Goal: Communication & Community: Answer question/provide support

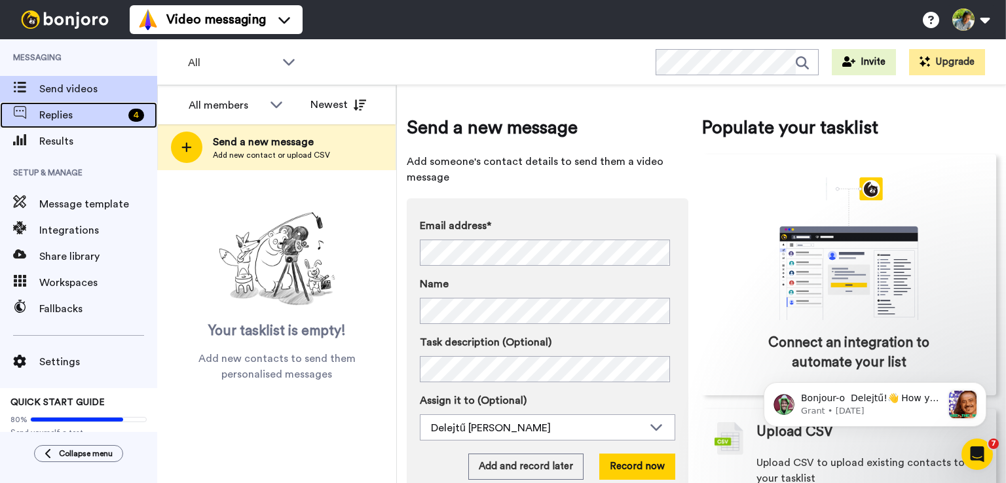
click at [73, 112] on span "Replies" at bounding box center [81, 115] width 84 height 16
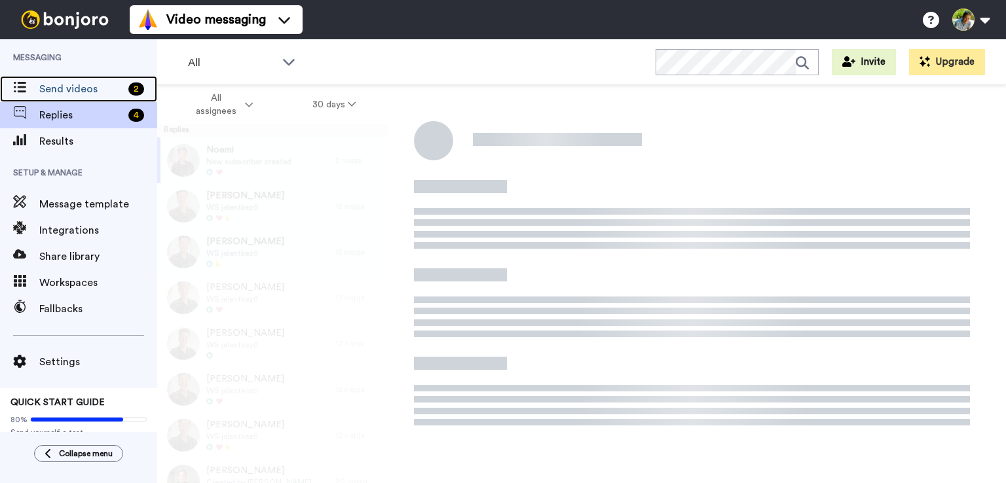
click at [58, 82] on span "Send videos" at bounding box center [81, 89] width 84 height 16
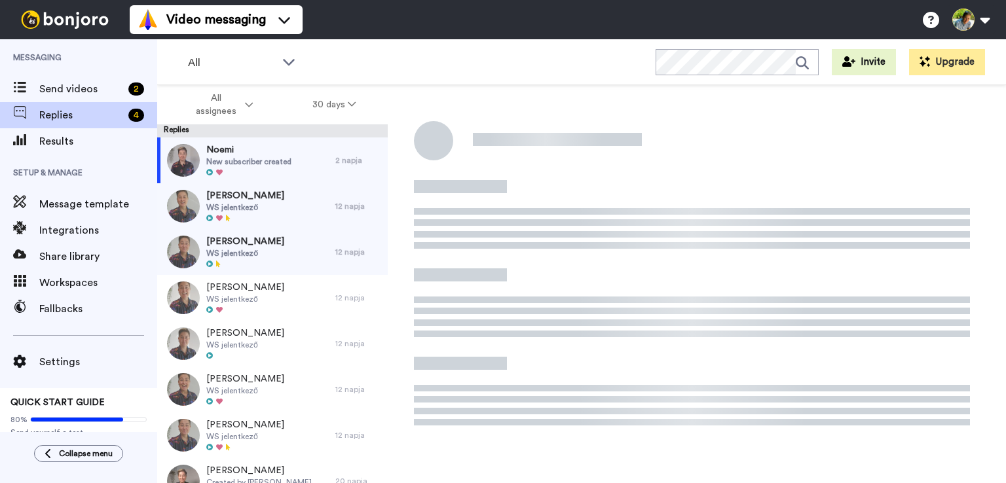
scroll to position [5, 0]
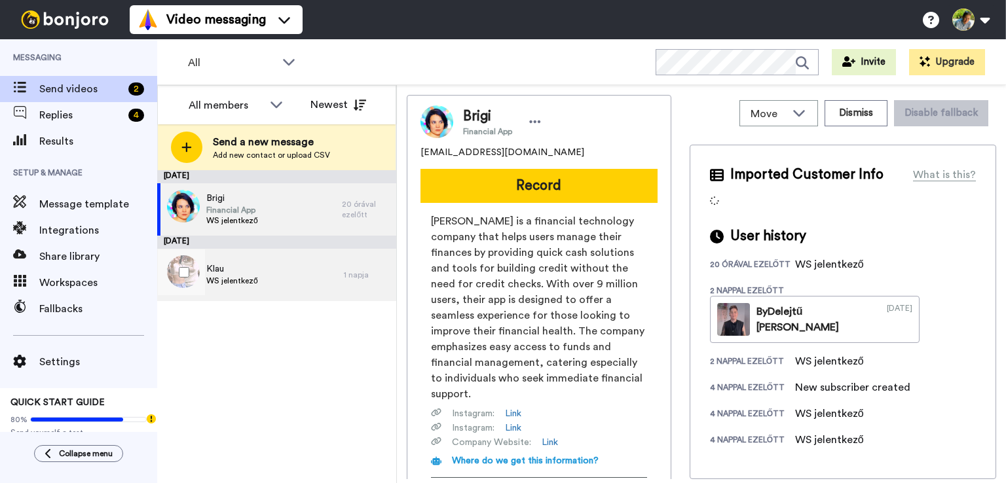
click at [265, 278] on div "Klau WS jelentkező" at bounding box center [250, 275] width 187 height 52
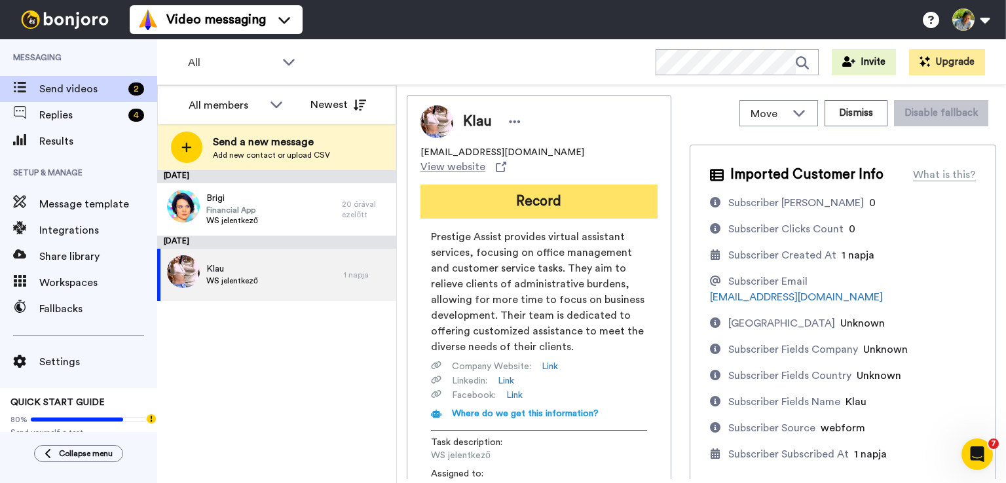
click at [532, 192] on button "Record" at bounding box center [538, 202] width 237 height 34
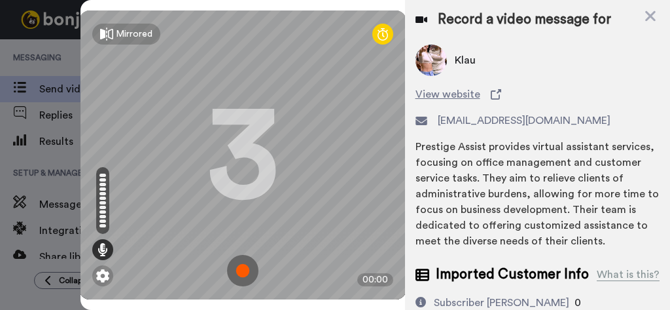
click at [236, 255] on img at bounding box center [242, 270] width 31 height 31
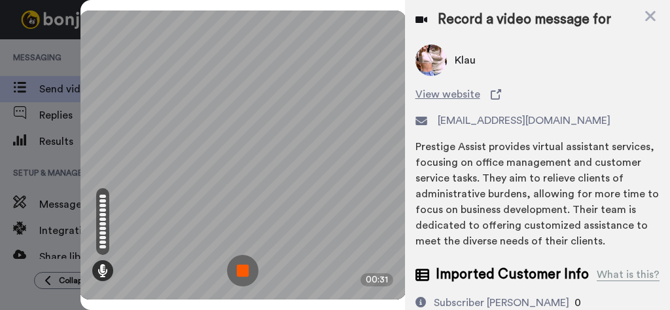
click at [236, 255] on img at bounding box center [242, 270] width 31 height 31
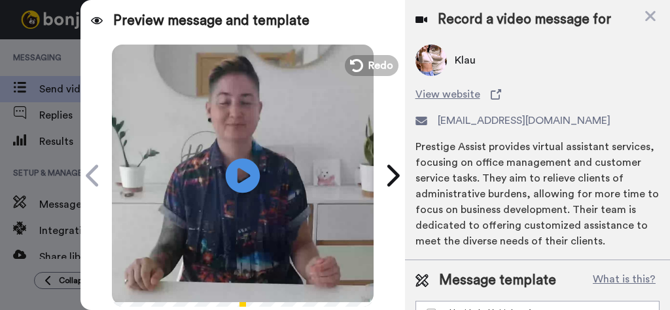
click at [235, 172] on icon "Play/Pause" at bounding box center [242, 175] width 35 height 62
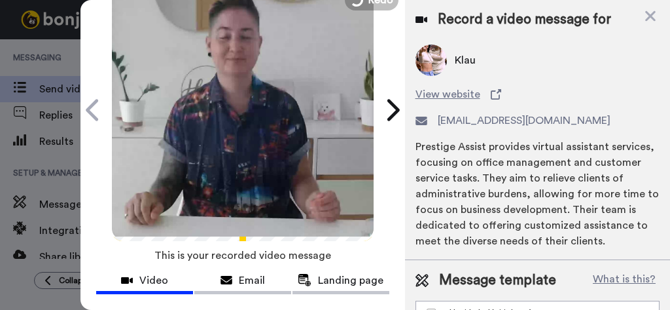
scroll to position [196, 0]
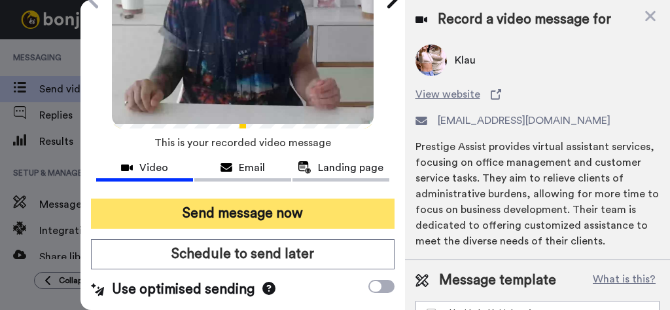
click at [247, 198] on button "Send message now" at bounding box center [243, 213] width 304 height 30
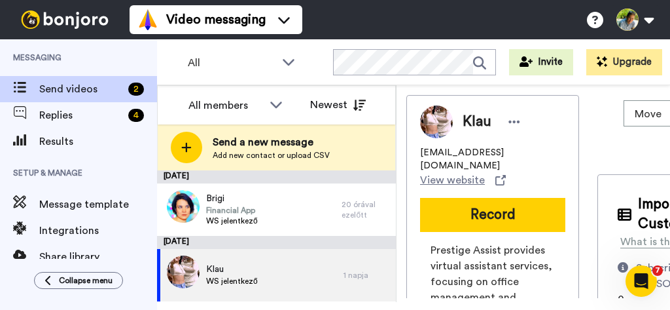
scroll to position [0, 0]
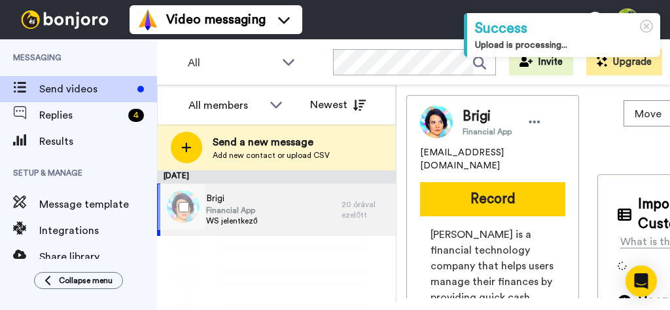
click at [253, 206] on span "Financial App" at bounding box center [232, 210] width 52 height 10
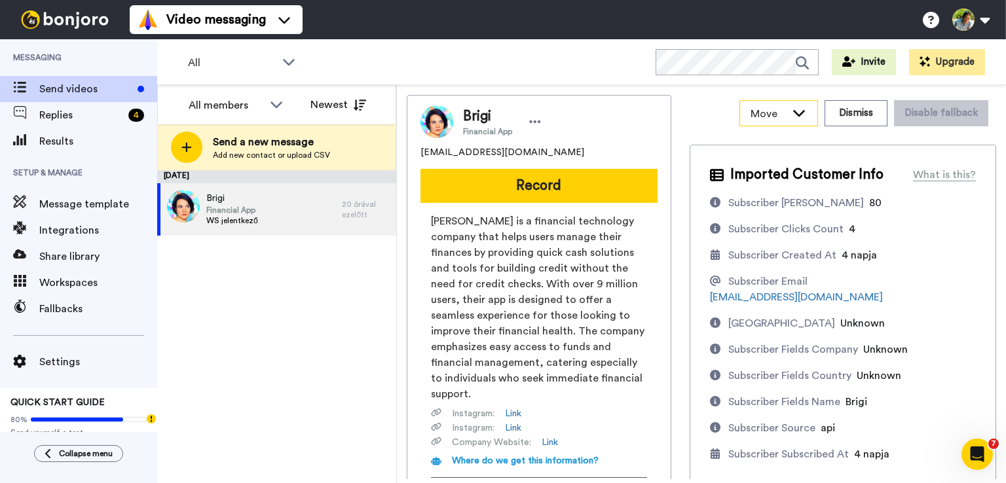
click at [670, 124] on div "Move" at bounding box center [778, 113] width 77 height 25
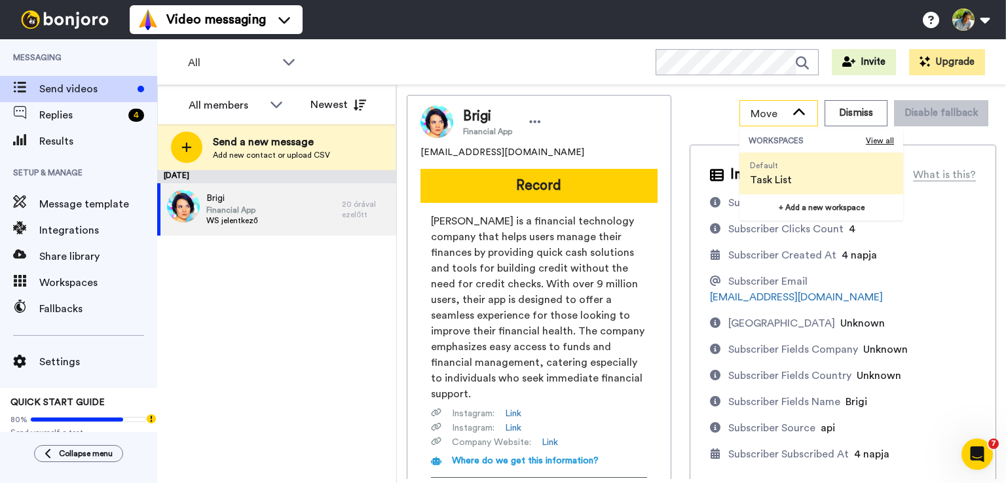
click at [670, 120] on div "Move" at bounding box center [778, 113] width 77 height 25
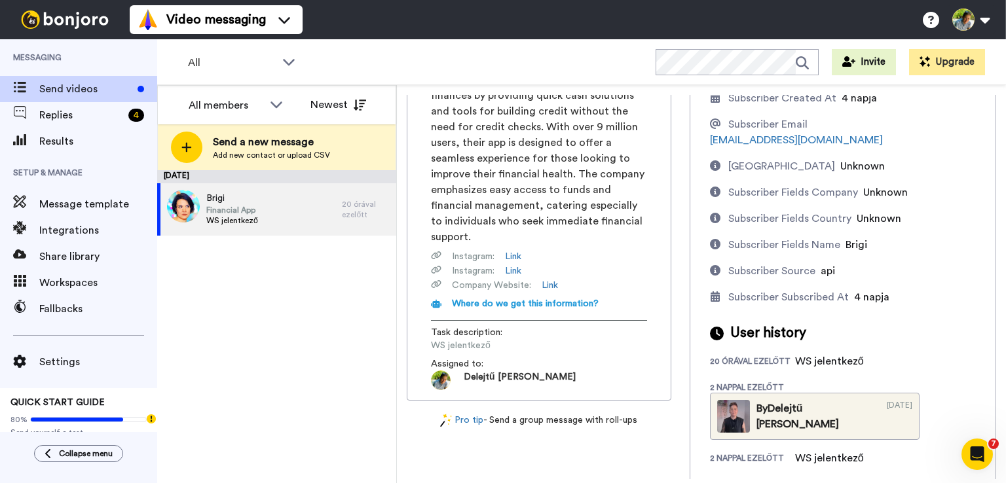
scroll to position [227, 0]
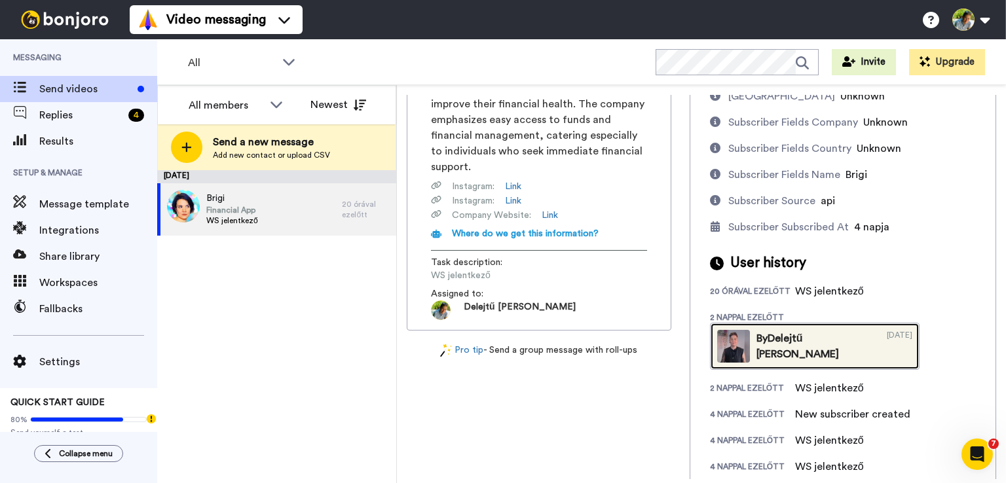
click at [670, 309] on div "By Delejtű Jennifer" at bounding box center [815, 346] width 118 height 31
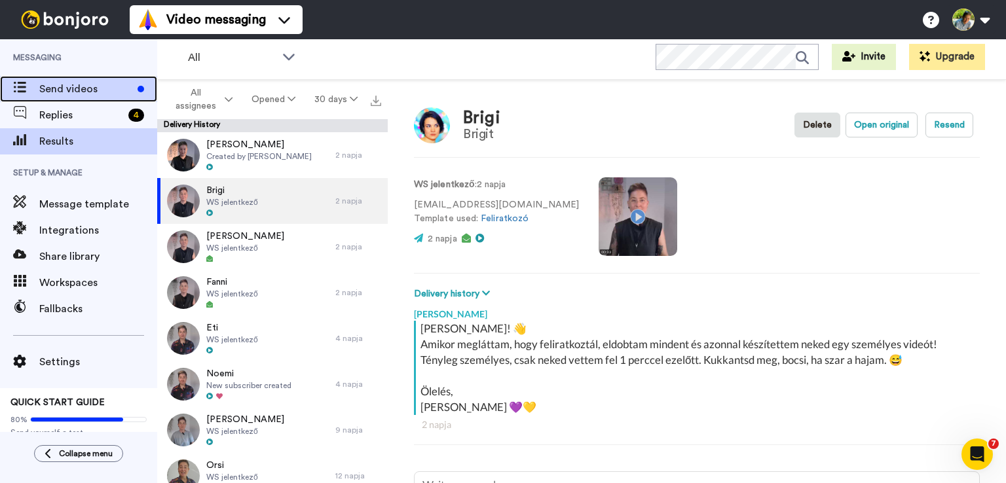
click at [76, 80] on div "Send videos" at bounding box center [78, 89] width 157 height 26
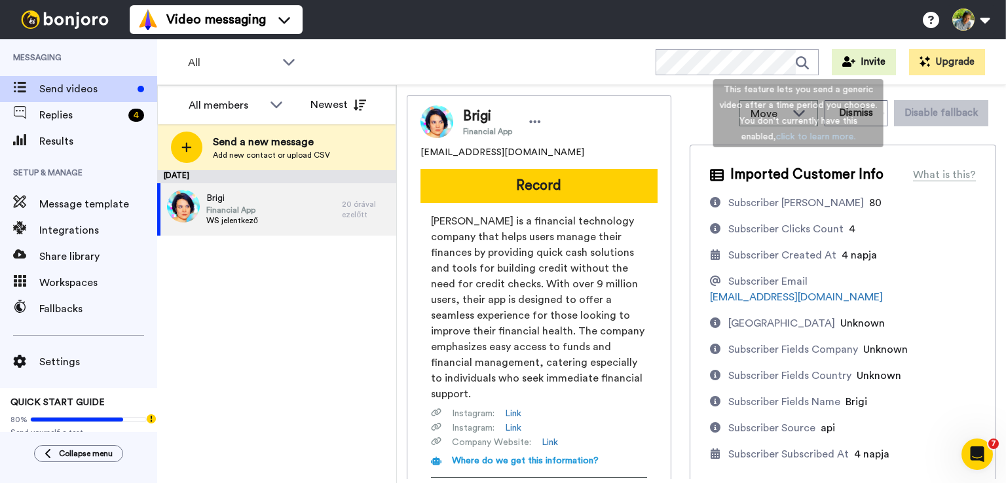
click at [938, 142] on div "Move WORKSPACES View all Default Task List + Add a new workspace Dismiss Disabl…" at bounding box center [842, 287] width 306 height 384
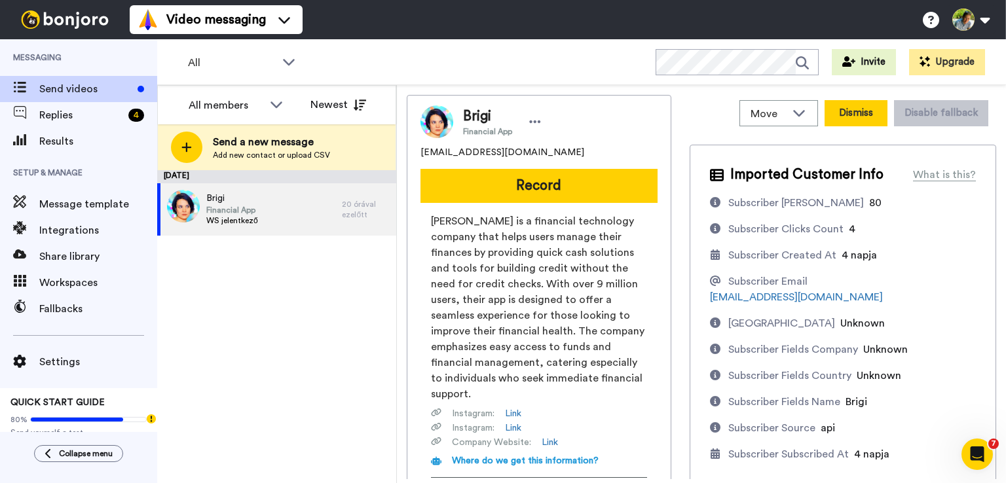
click at [858, 121] on button "Dismiss" at bounding box center [855, 113] width 63 height 26
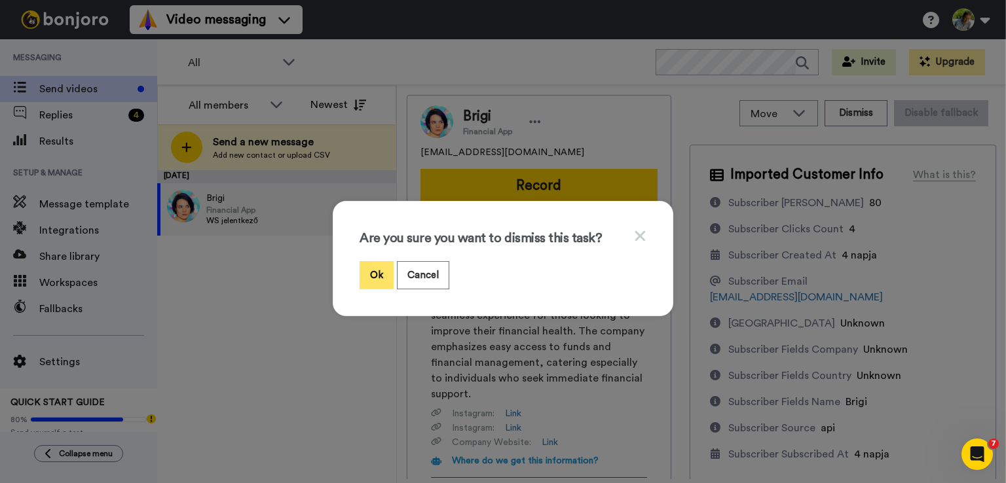
click at [369, 272] on button "Ok" at bounding box center [376, 275] width 34 height 28
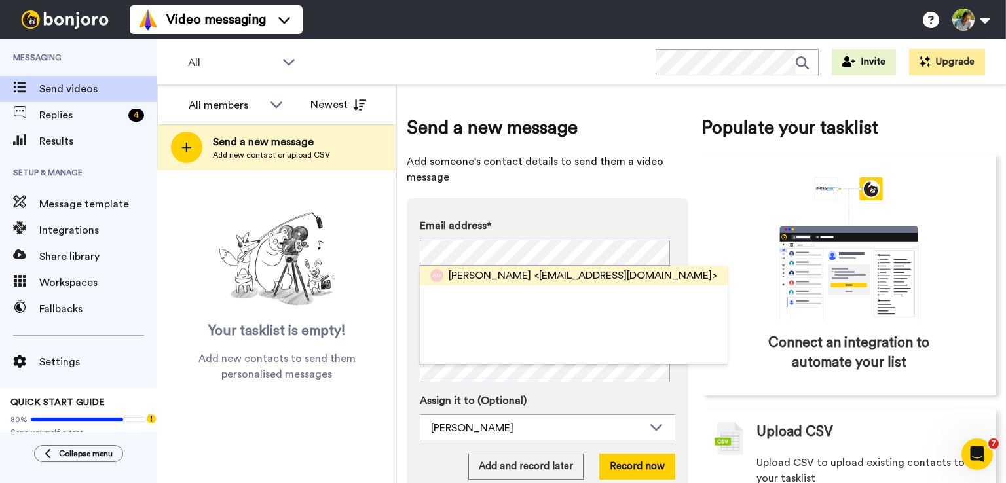
click at [477, 277] on span "[PERSON_NAME]" at bounding box center [489, 276] width 82 height 16
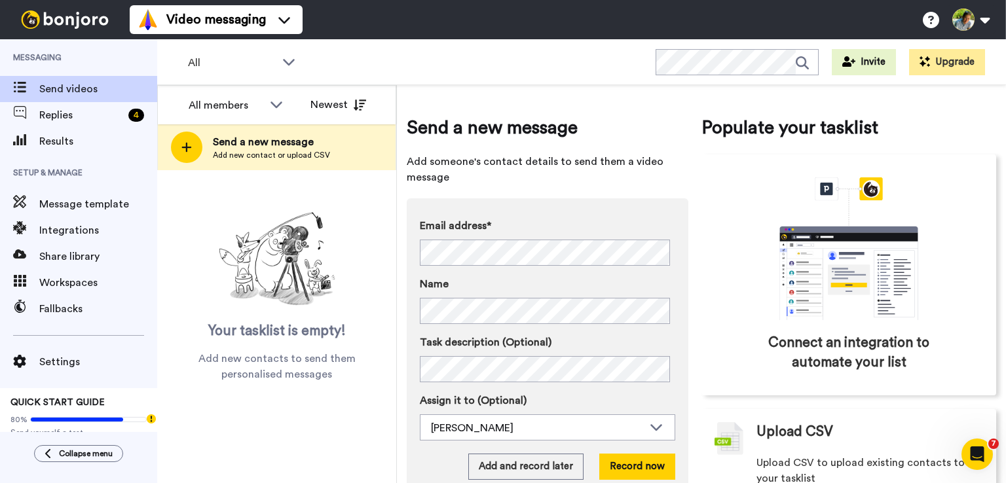
scroll to position [39, 0]
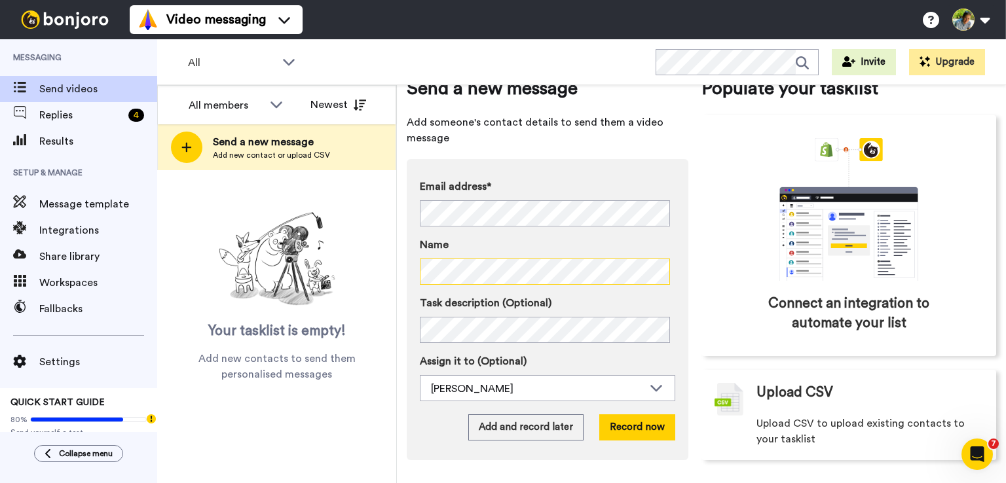
click at [414, 274] on div "Email address* [PERSON_NAME] <[EMAIL_ADDRESS][DOMAIN_NAME]> Name Task descripti…" at bounding box center [548, 309] width 282 height 301
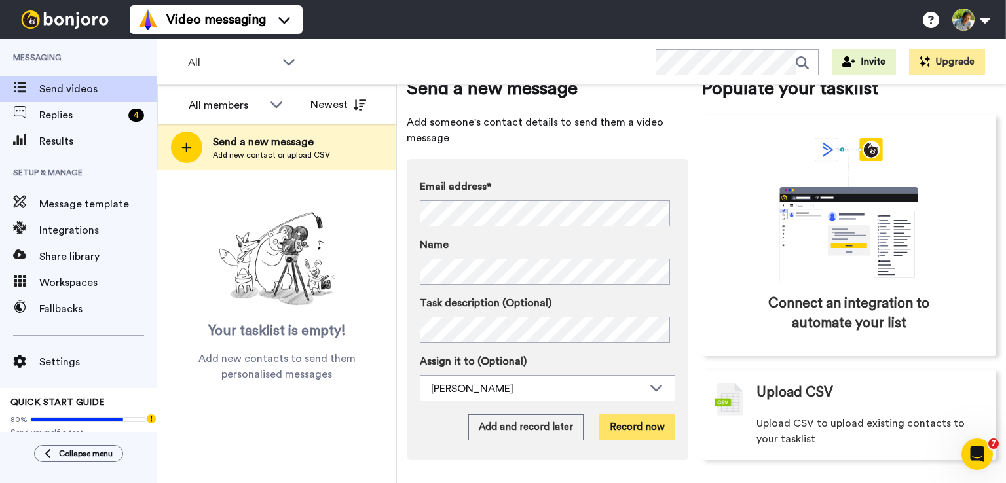
click at [623, 425] on button "Record now" at bounding box center [637, 427] width 76 height 26
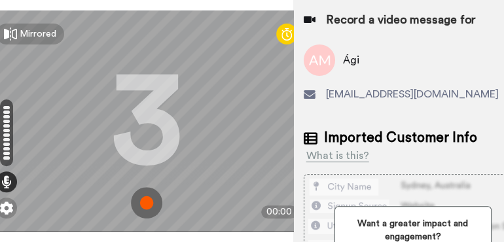
click at [137, 187] on img at bounding box center [146, 202] width 31 height 31
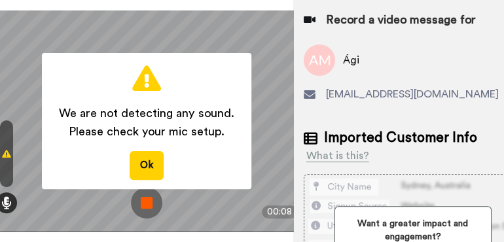
click at [145, 192] on img at bounding box center [146, 202] width 31 height 31
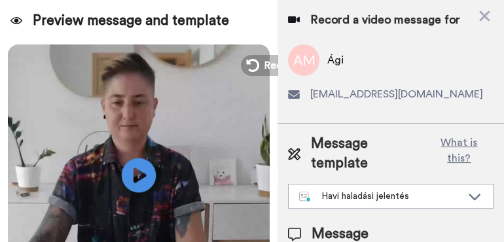
click at [137, 189] on icon at bounding box center [139, 175] width 35 height 35
click at [175, 202] on video at bounding box center [139, 174] width 262 height 262
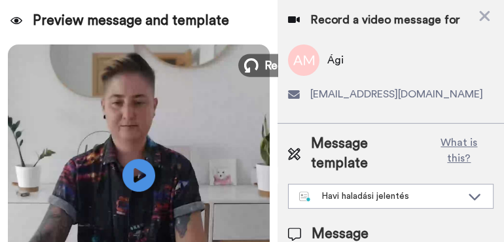
click at [251, 56] on button "Redo" at bounding box center [267, 65] width 59 height 23
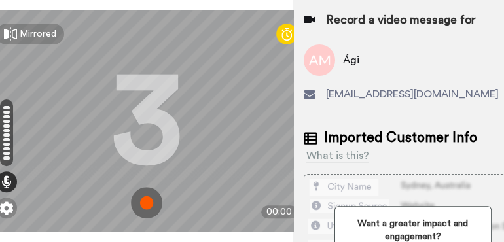
click at [144, 187] on img at bounding box center [146, 202] width 31 height 31
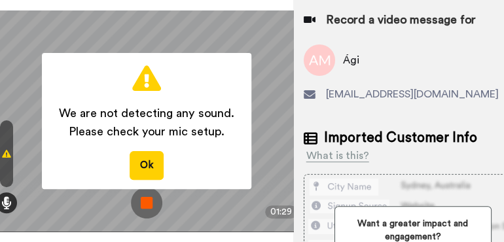
click at [144, 189] on img at bounding box center [146, 202] width 31 height 31
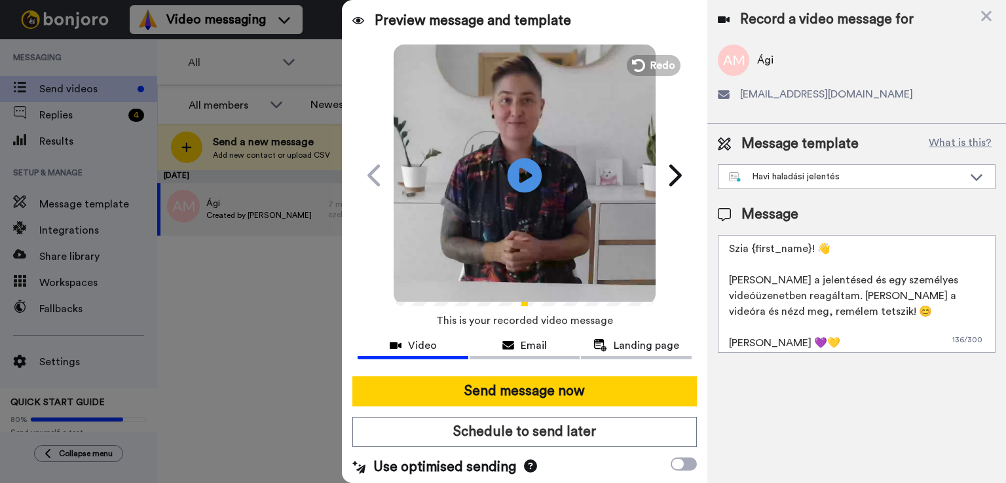
click at [524, 175] on icon "Play/Pause" at bounding box center [524, 175] width 35 height 62
click at [657, 68] on span "Redo" at bounding box center [663, 64] width 27 height 17
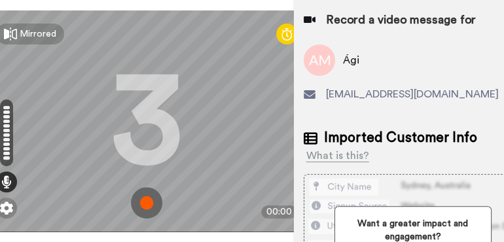
click at [139, 193] on img at bounding box center [146, 202] width 31 height 31
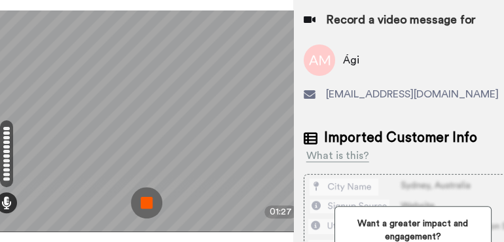
click at [143, 187] on img at bounding box center [146, 202] width 31 height 31
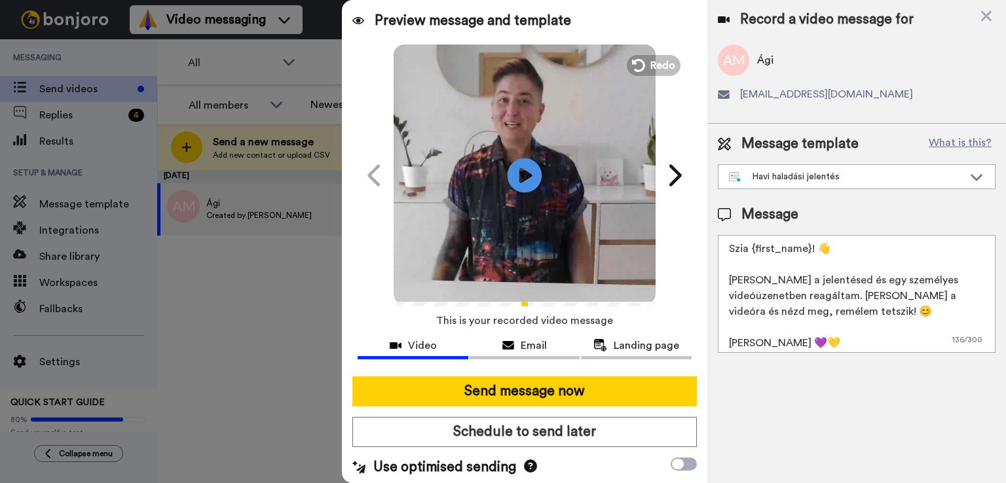
click at [521, 172] on icon "Play/Pause" at bounding box center [524, 175] width 35 height 62
click at [621, 301] on div at bounding box center [524, 287] width 262 height 27
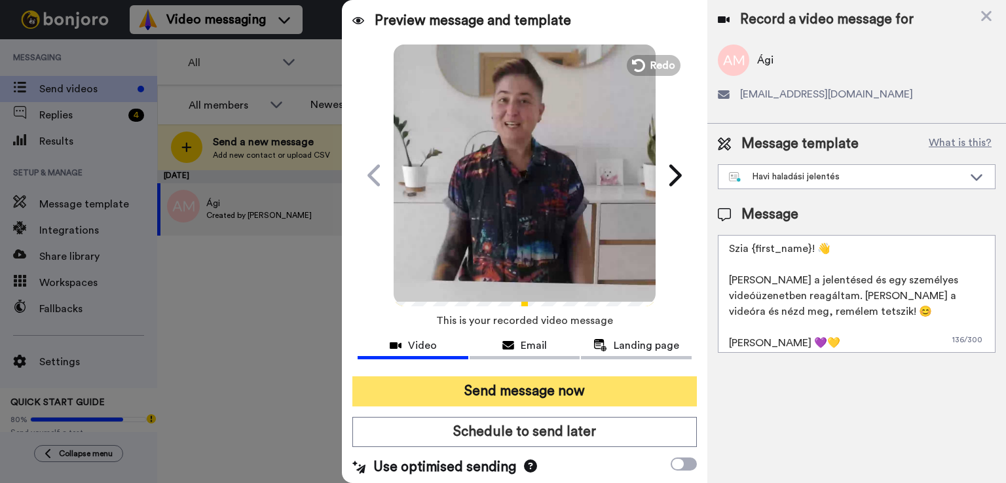
click at [580, 390] on button "Send message now" at bounding box center [524, 391] width 344 height 30
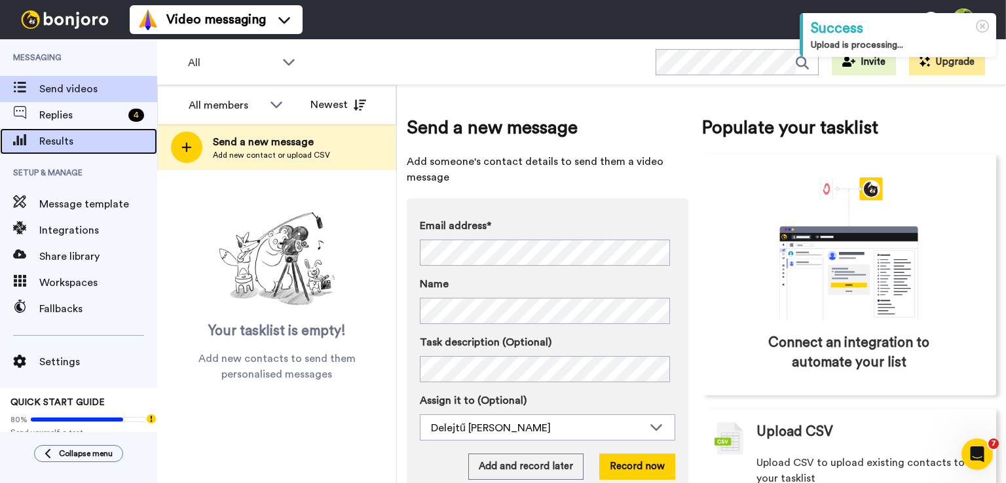
click at [82, 147] on span "Results" at bounding box center [98, 142] width 118 height 16
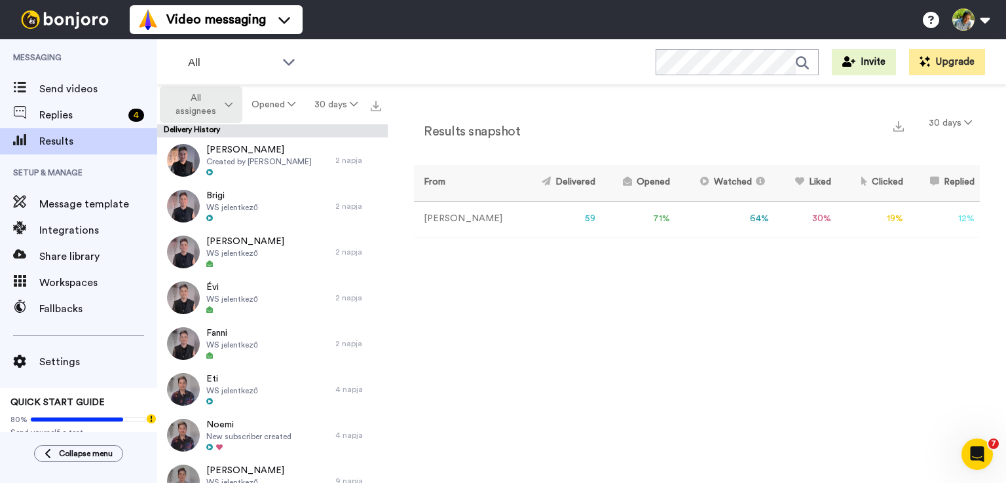
click at [207, 108] on span "All assignees" at bounding box center [195, 105] width 53 height 26
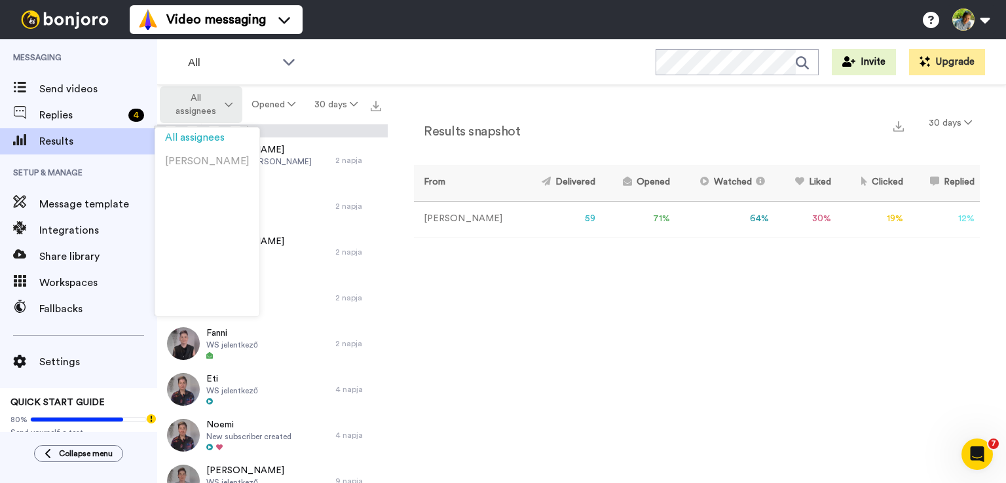
click at [207, 108] on span "All assignees" at bounding box center [195, 105] width 53 height 26
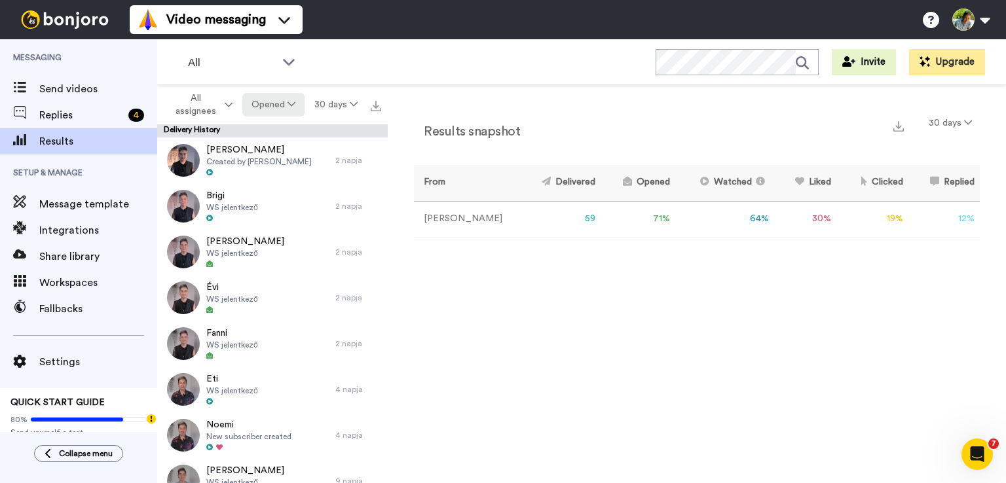
click at [276, 107] on button "Opened" at bounding box center [273, 105] width 63 height 24
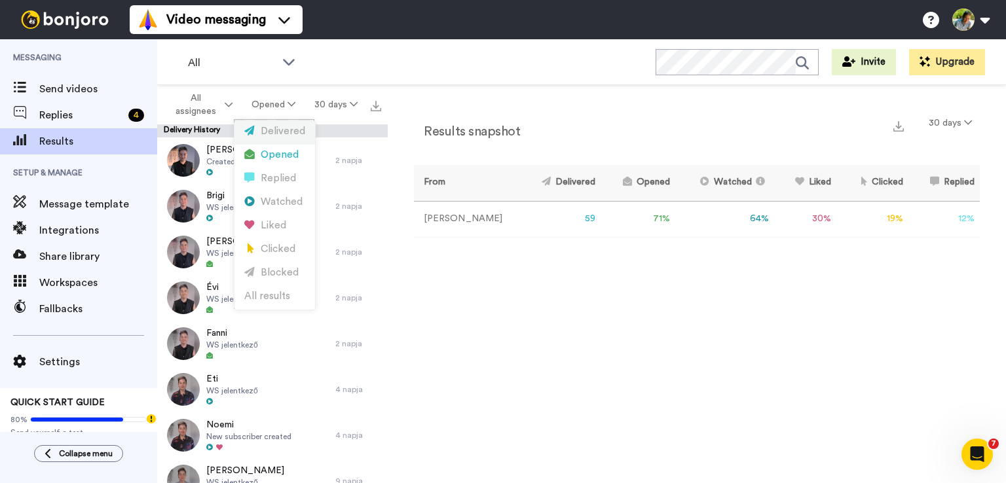
click at [283, 132] on div "Delivered" at bounding box center [274, 131] width 61 height 14
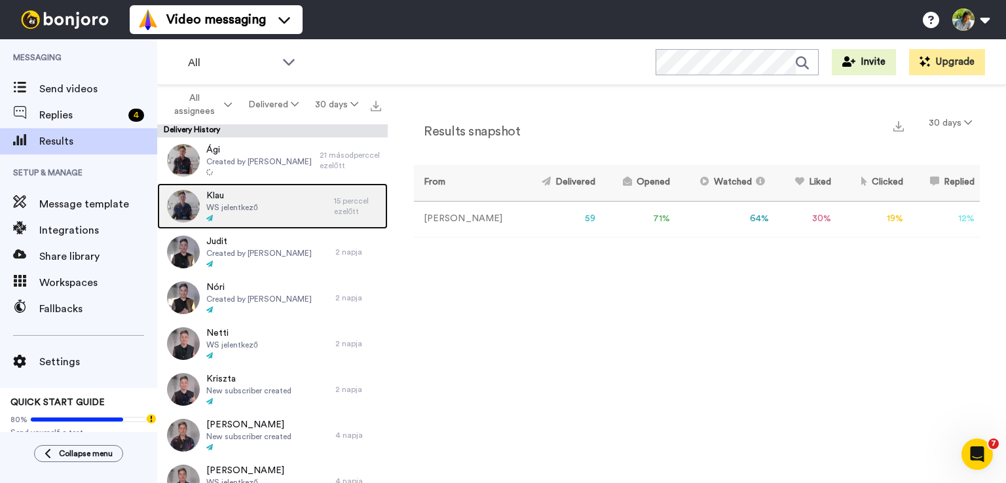
click at [257, 206] on div "Klau WS jelentkező" at bounding box center [245, 206] width 177 height 46
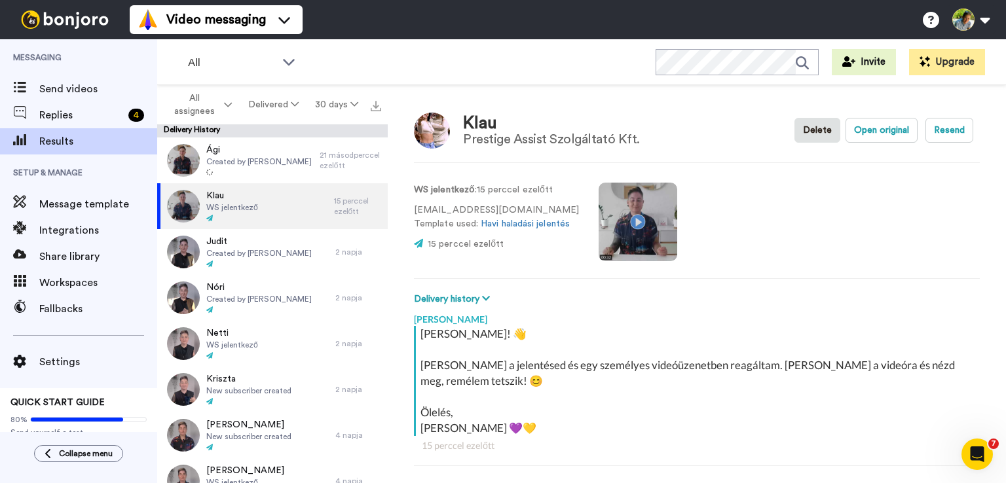
click at [641, 223] on video at bounding box center [637, 222] width 79 height 79
click at [640, 228] on video at bounding box center [637, 222] width 79 height 79
type textarea "x"
click at [55, 97] on div "Send videos" at bounding box center [78, 89] width 157 height 26
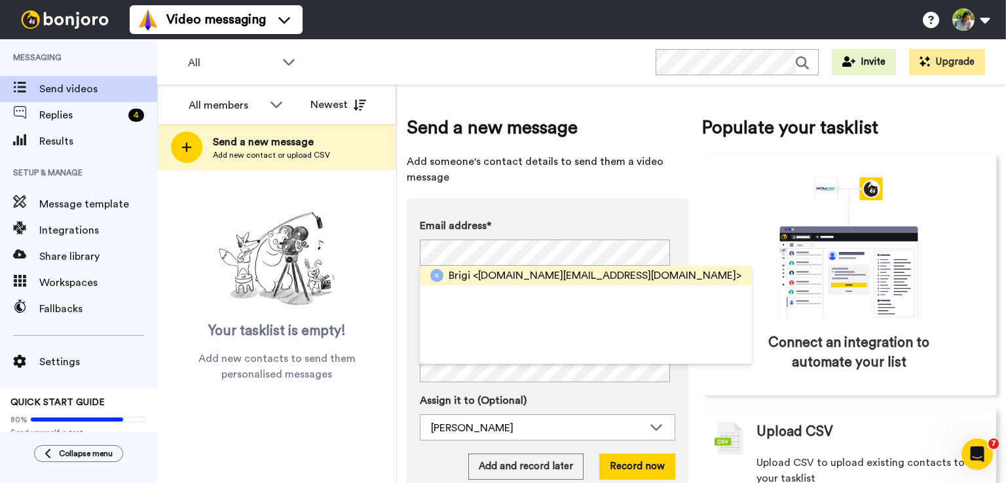
click at [498, 278] on span "<[DOMAIN_NAME][EMAIL_ADDRESS][DOMAIN_NAME]>" at bounding box center [607, 276] width 268 height 16
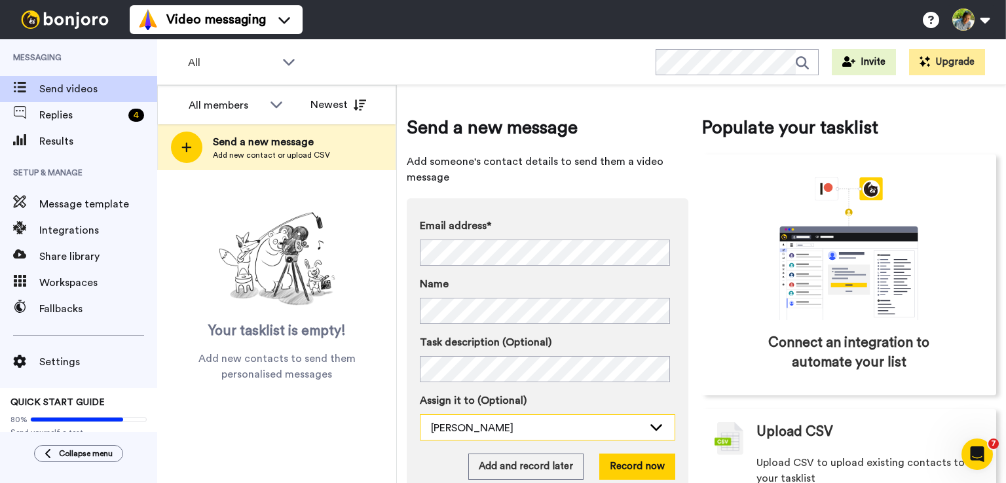
scroll to position [39, 0]
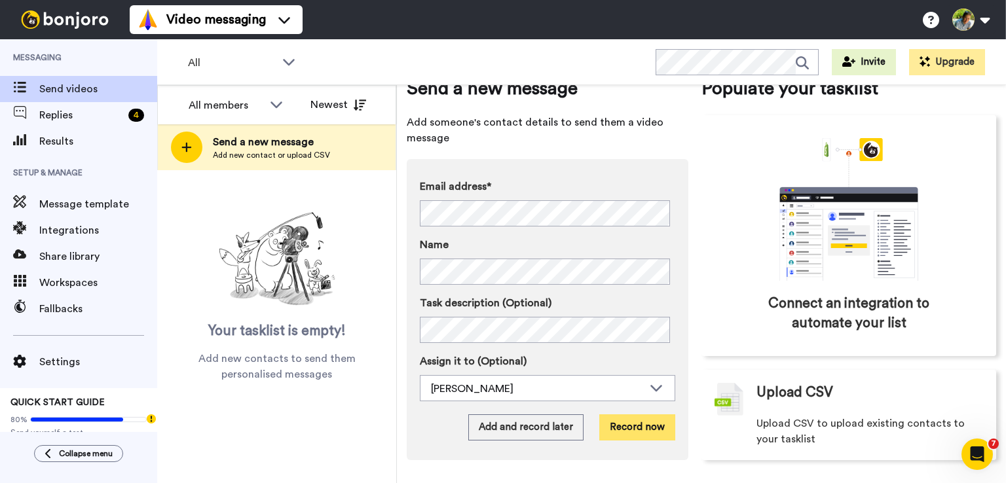
click at [625, 435] on button "Record now" at bounding box center [637, 427] width 76 height 26
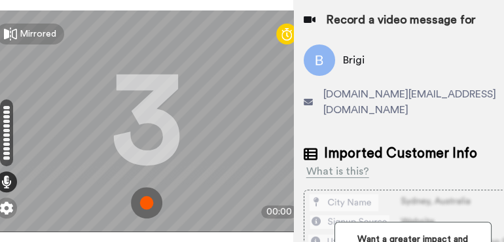
click at [140, 190] on img at bounding box center [146, 202] width 31 height 31
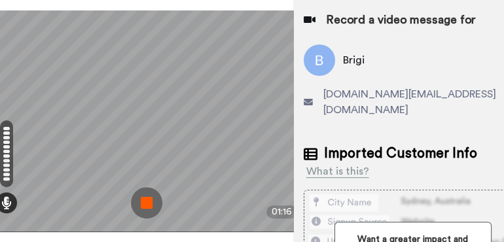
click at [141, 191] on img at bounding box center [146, 202] width 31 height 31
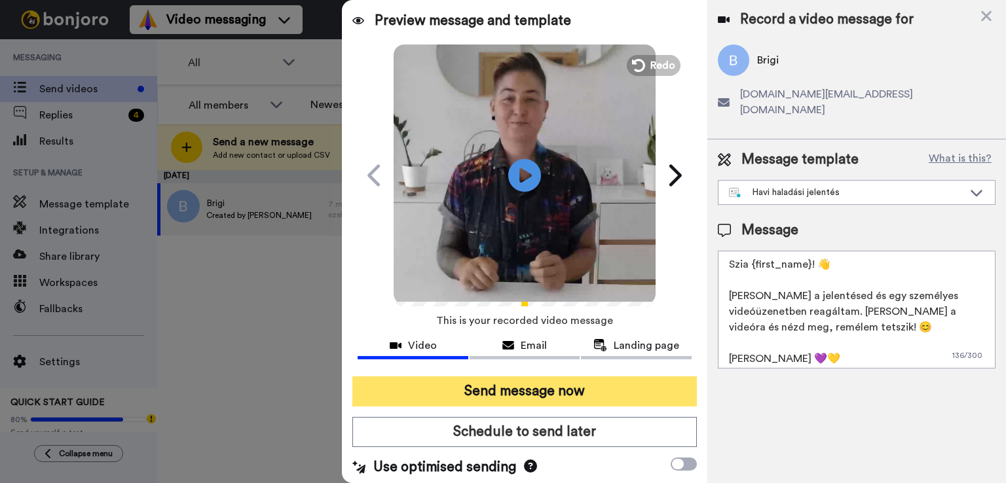
click at [515, 386] on button "Send message now" at bounding box center [524, 391] width 344 height 30
